Goal: Task Accomplishment & Management: Use online tool/utility

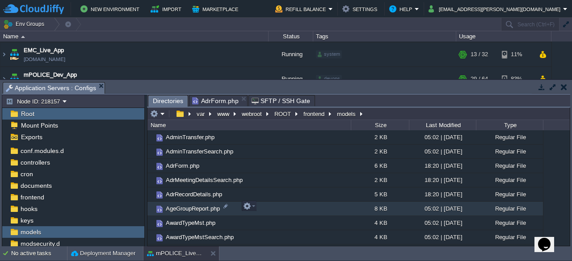
click at [366, 203] on div "8 KB" at bounding box center [380, 209] width 58 height 14
click at [310, 113] on button "frontend" at bounding box center [314, 114] width 25 height 8
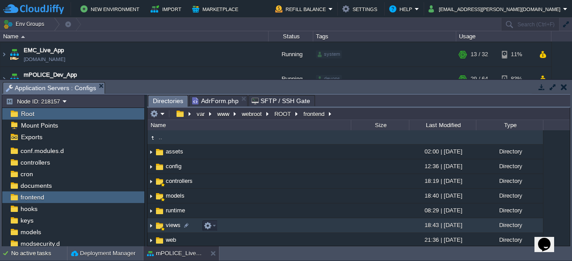
click at [170, 227] on span "views" at bounding box center [172, 226] width 17 height 8
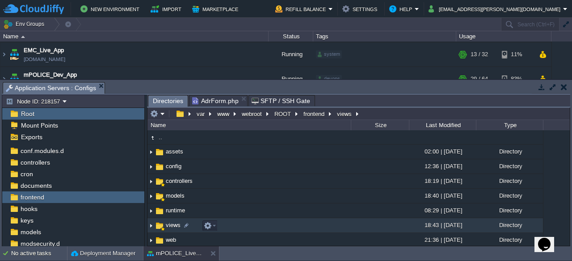
click at [170, 227] on span "views" at bounding box center [172, 226] width 17 height 8
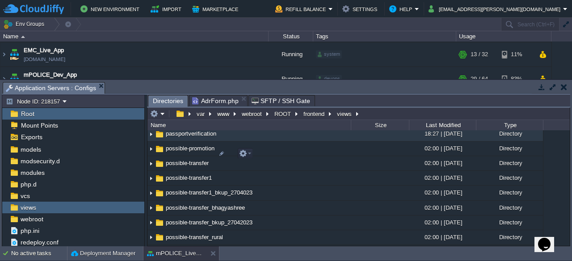
scroll to position [2874, 0]
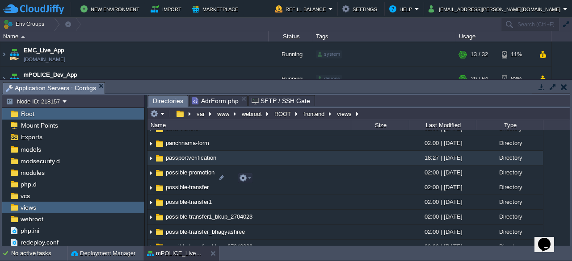
click at [184, 162] on span "passportverification" at bounding box center [190, 158] width 53 height 8
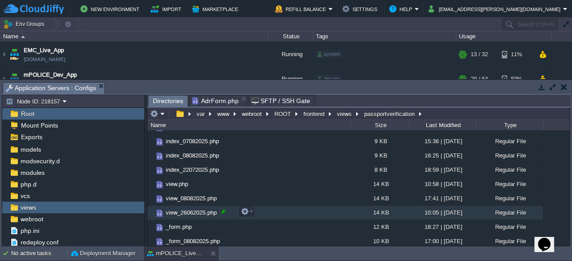
scroll to position [26, 0]
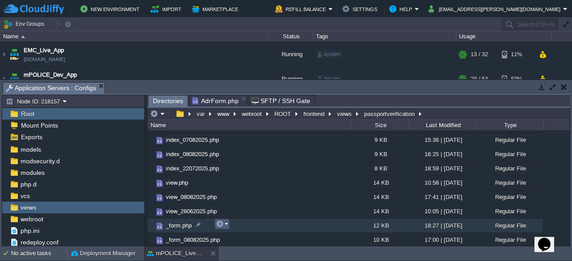
click at [226, 224] on em at bounding box center [222, 224] width 12 height 8
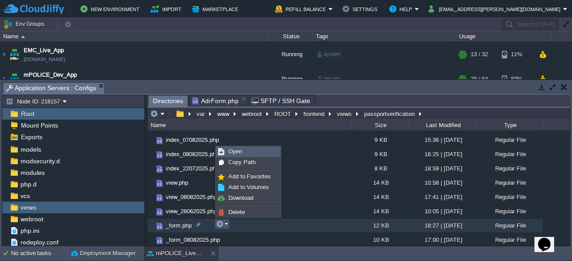
click at [240, 151] on span "Open" at bounding box center [235, 151] width 14 height 7
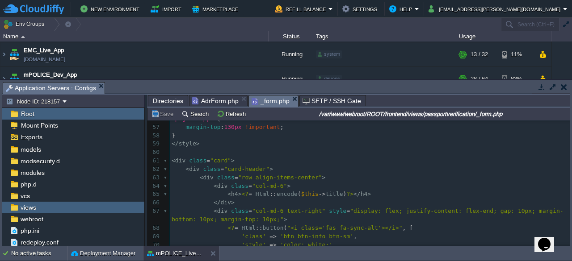
scroll to position [467, 0]
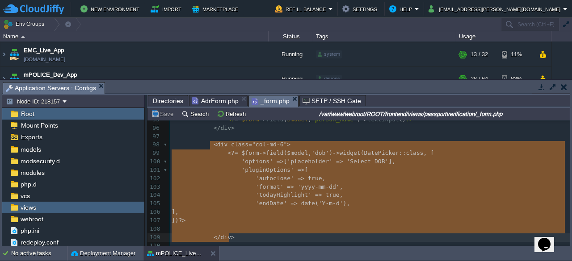
type textarea "<div class="col-md-6"> <?= $form->field($model, 'dob')->widget(DatePicker::clas…"
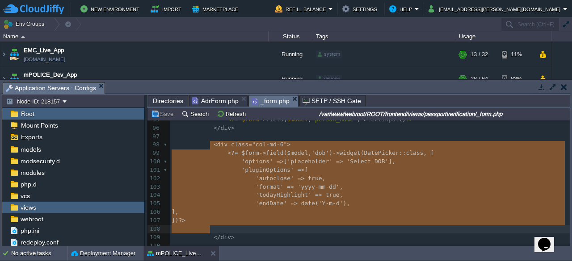
drag, startPoint x: 209, startPoint y: 146, endPoint x: 242, endPoint y: 232, distance: 92.1
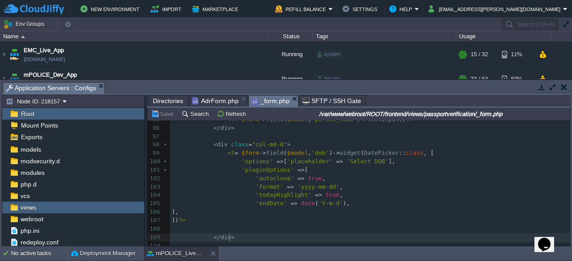
click at [237, 235] on pre "</ div >" at bounding box center [370, 238] width 400 height 8
type textarea "<div class="col-md-6"> <?= $form->field($model, 'dob')->widget(DatePicker::clas…"
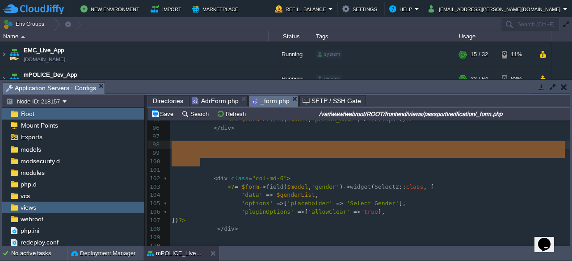
drag, startPoint x: 219, startPoint y: 162, endPoint x: 173, endPoint y: 147, distance: 48.5
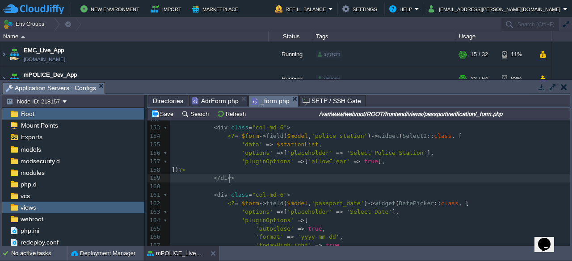
click at [231, 178] on div "xxxxxxxxxx 142 143 < div class = "col-md-6" > 144 <? = $form -> field ( $model …" at bounding box center [370, 195] width 400 height 328
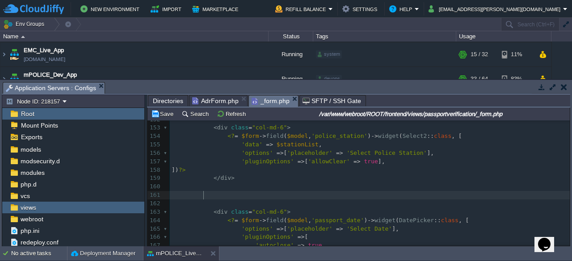
paste textarea
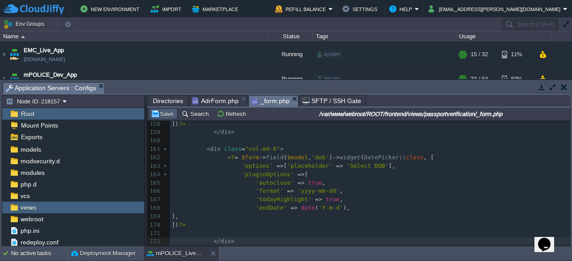
click at [166, 115] on button "Save" at bounding box center [163, 114] width 25 height 8
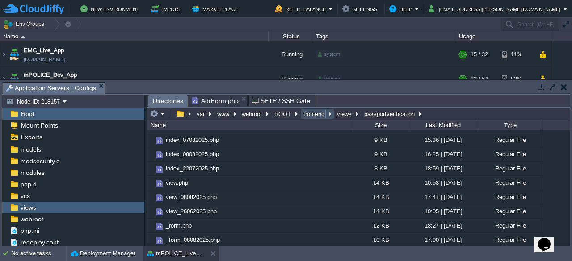
click at [312, 116] on button "frontend" at bounding box center [314, 114] width 25 height 8
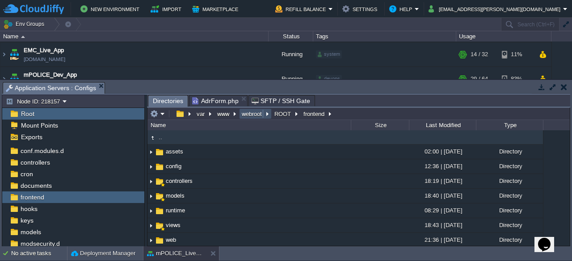
click at [248, 113] on button "webroot" at bounding box center [252, 114] width 24 height 8
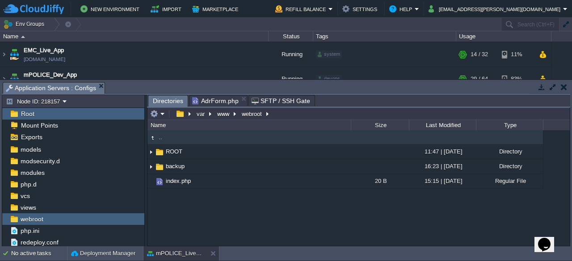
click at [565, 88] on button "button" at bounding box center [564, 87] width 6 height 8
